Goal: Navigation & Orientation: Find specific page/section

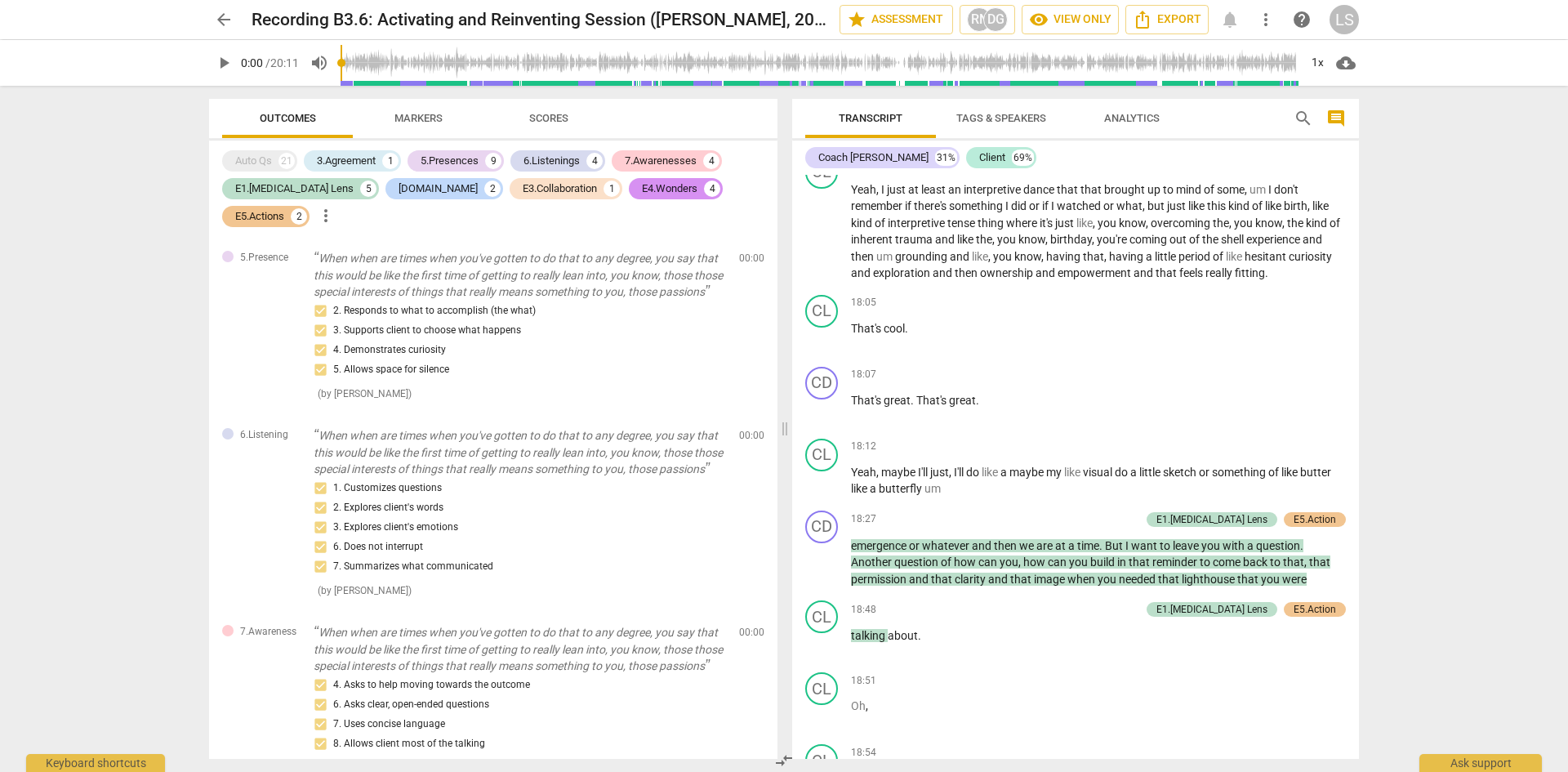
scroll to position [35, 0]
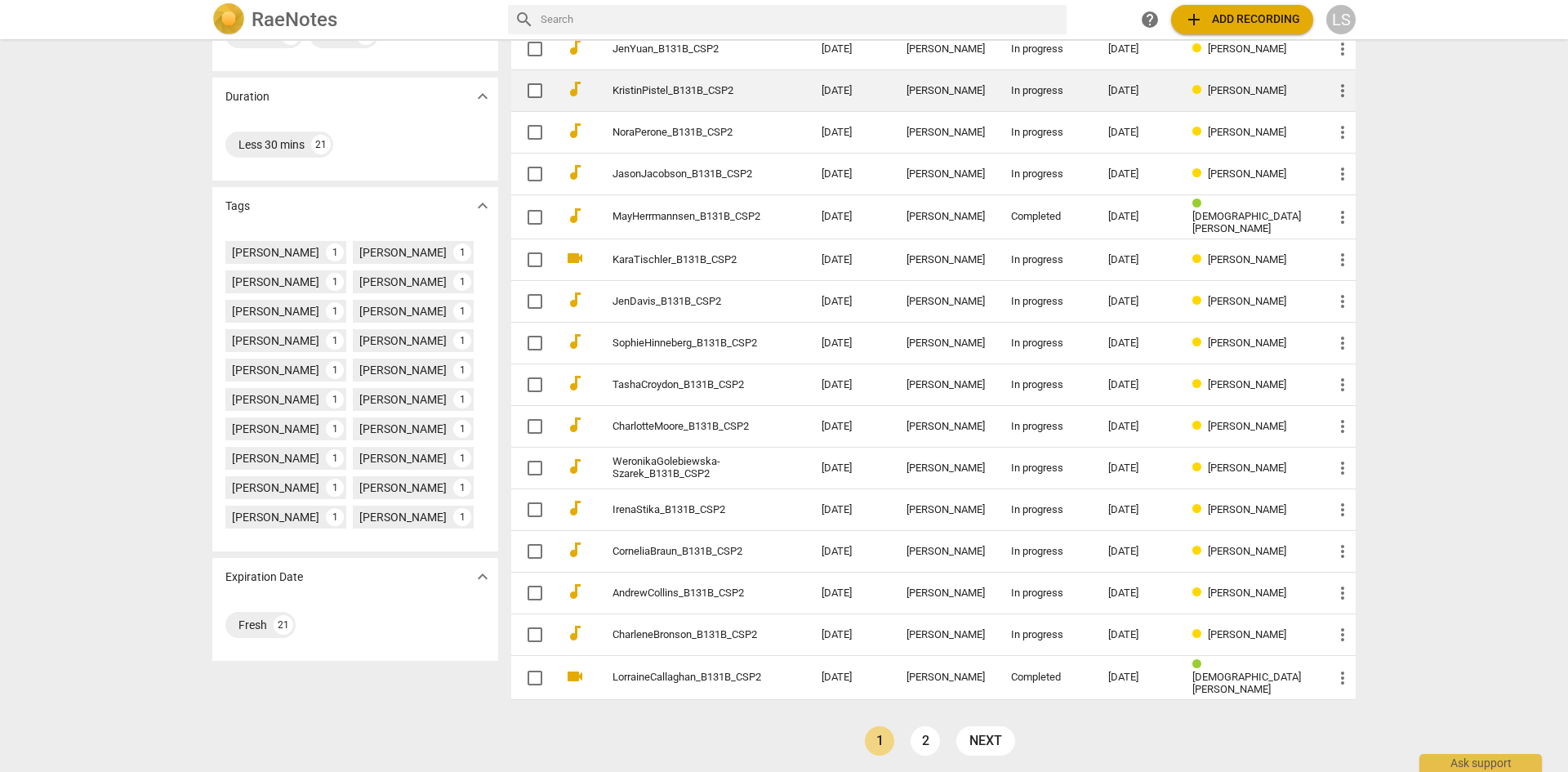
scroll to position [295, 0]
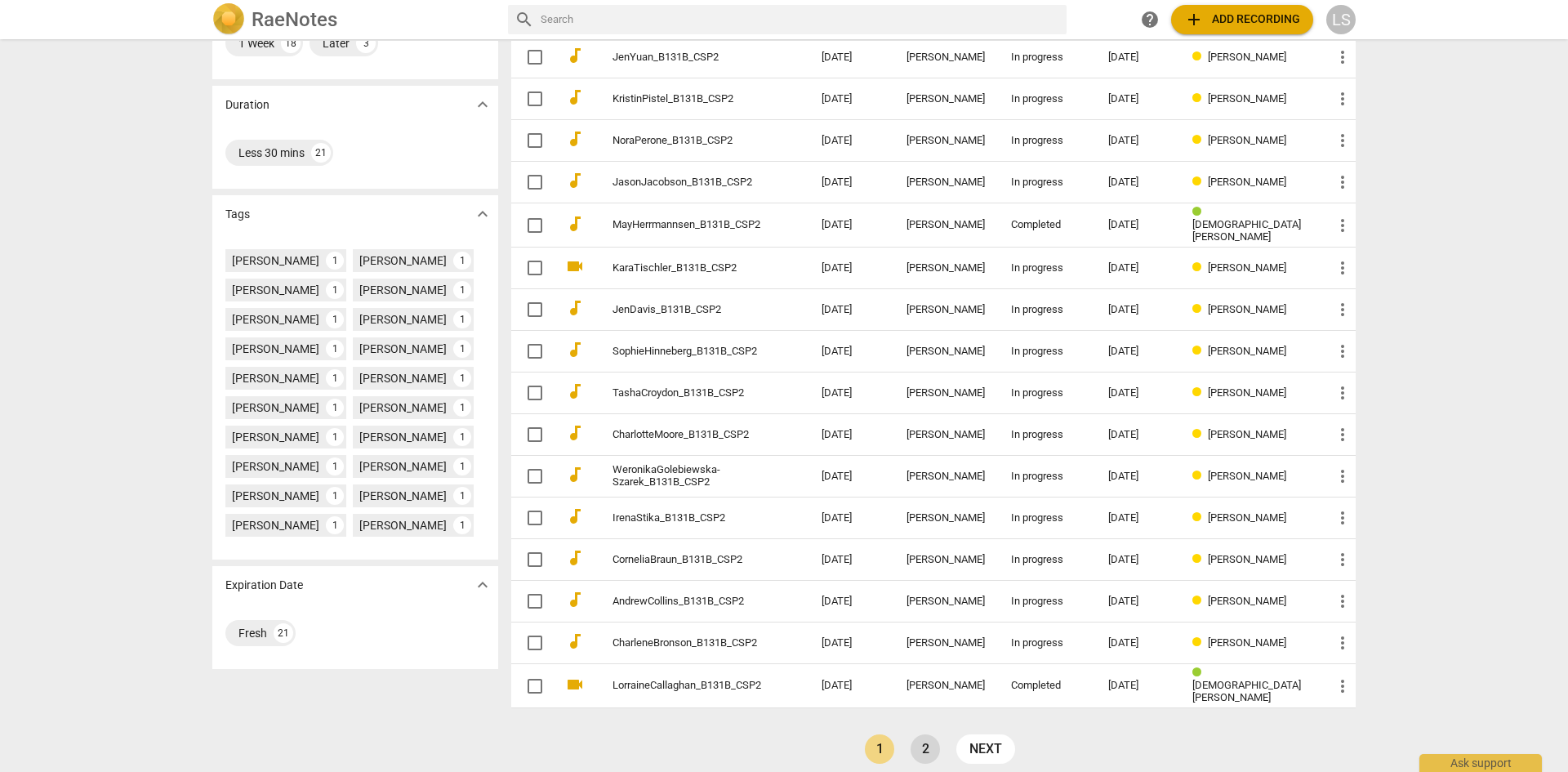
click at [914, 742] on link "2" at bounding box center [925, 749] width 29 height 29
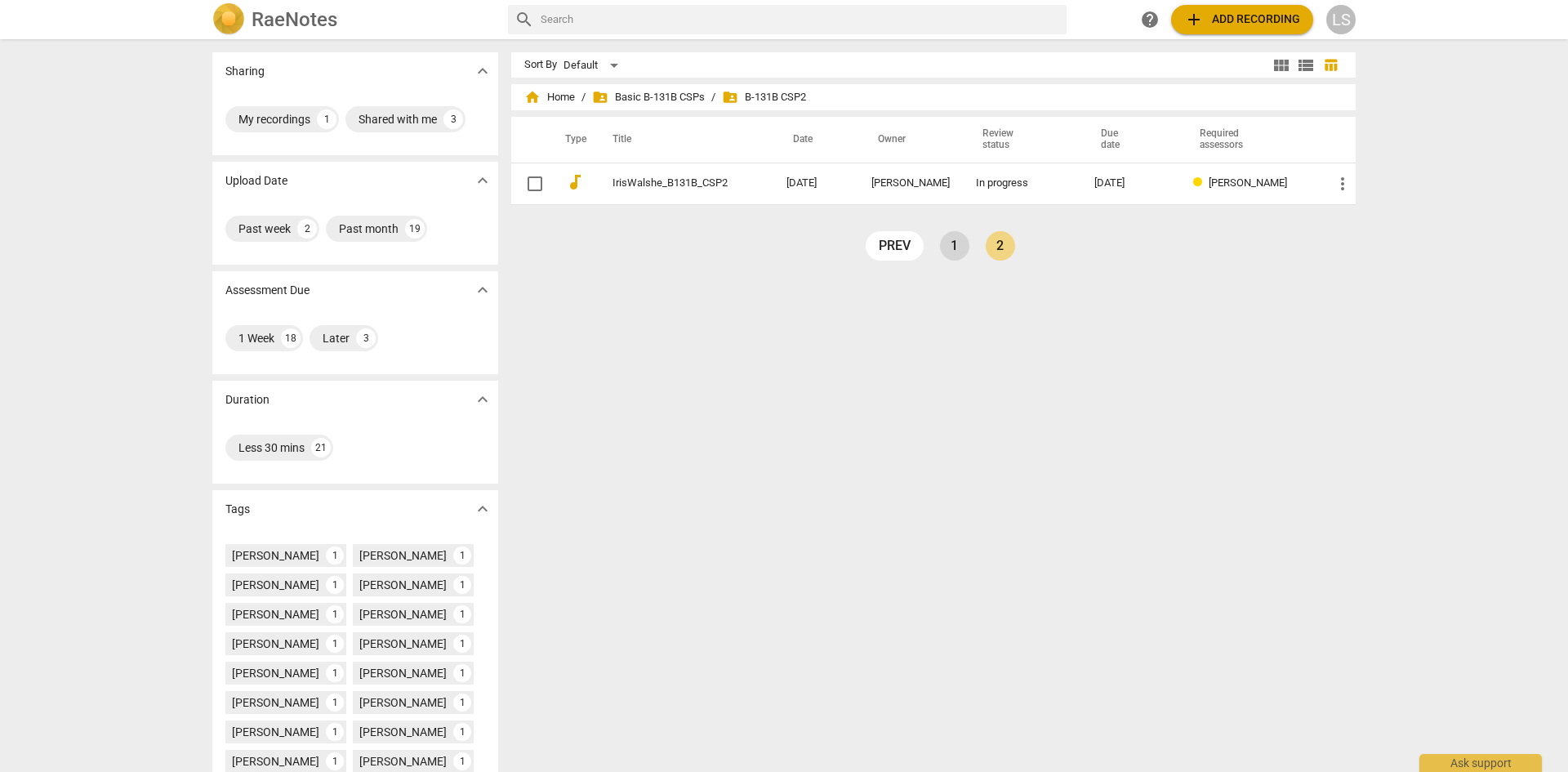
click at [949, 252] on link "1" at bounding box center [955, 246] width 29 height 29
